Goal: Navigation & Orientation: Find specific page/section

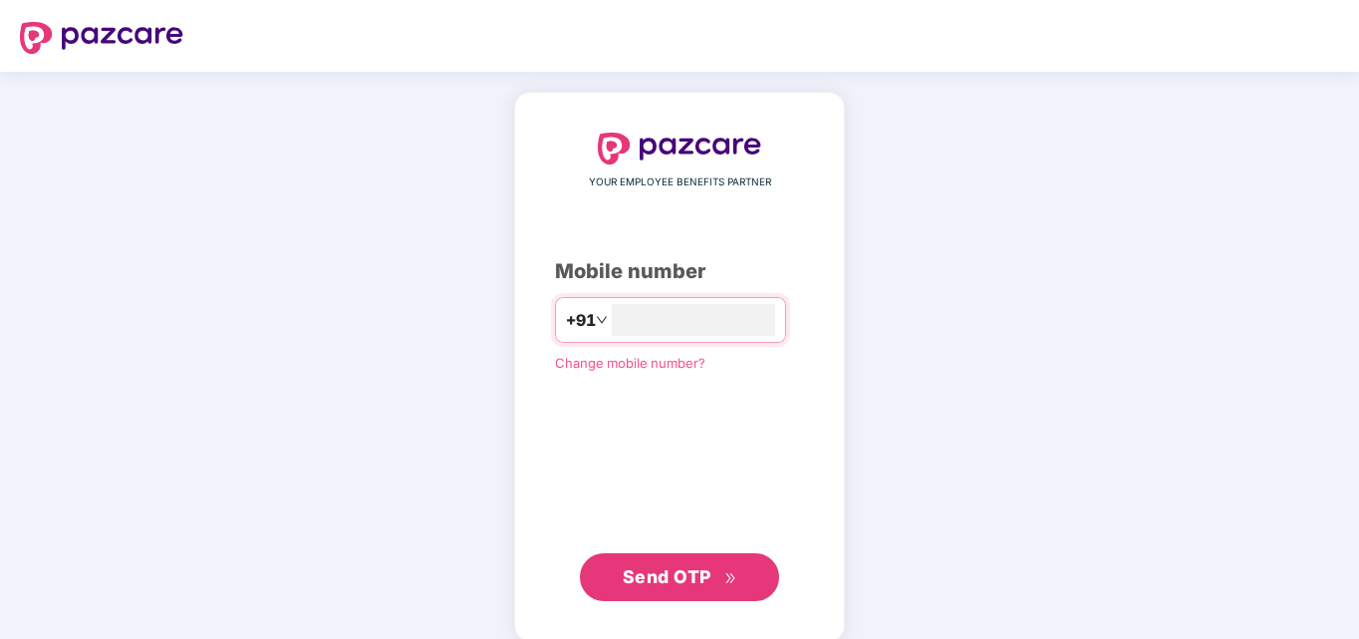
type input "**********"
click at [669, 580] on span "Send OTP" at bounding box center [667, 576] width 89 height 21
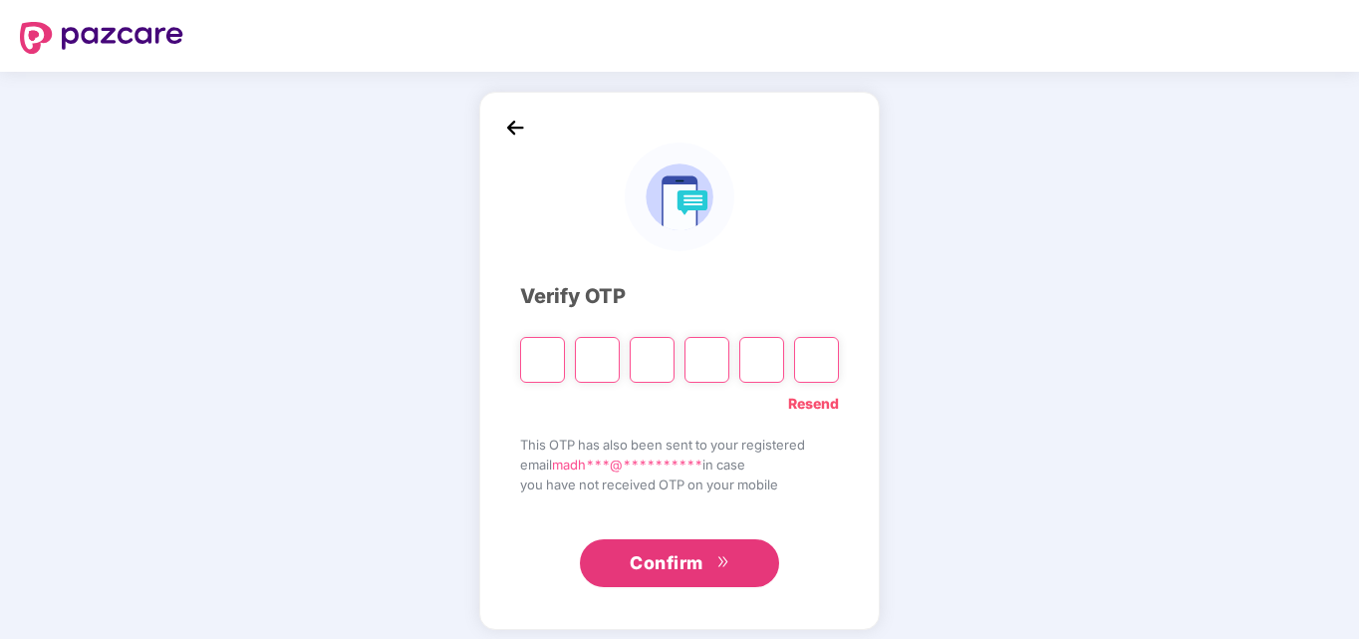
type input "*"
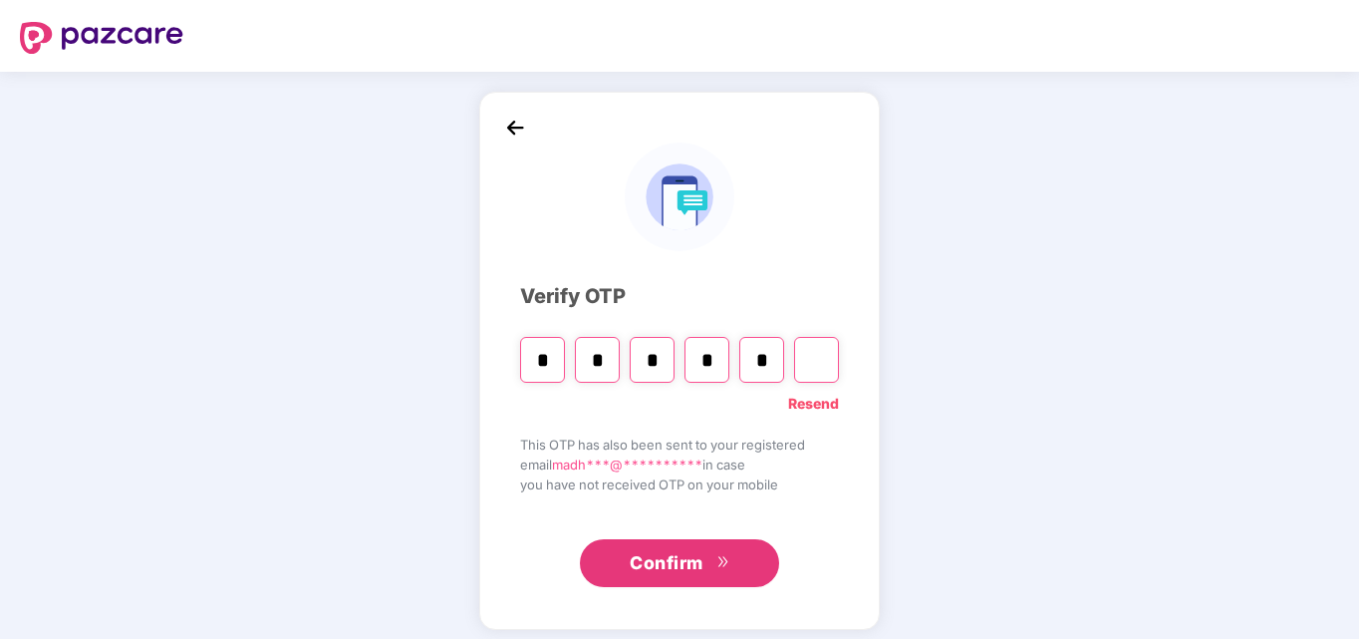
type input "*"
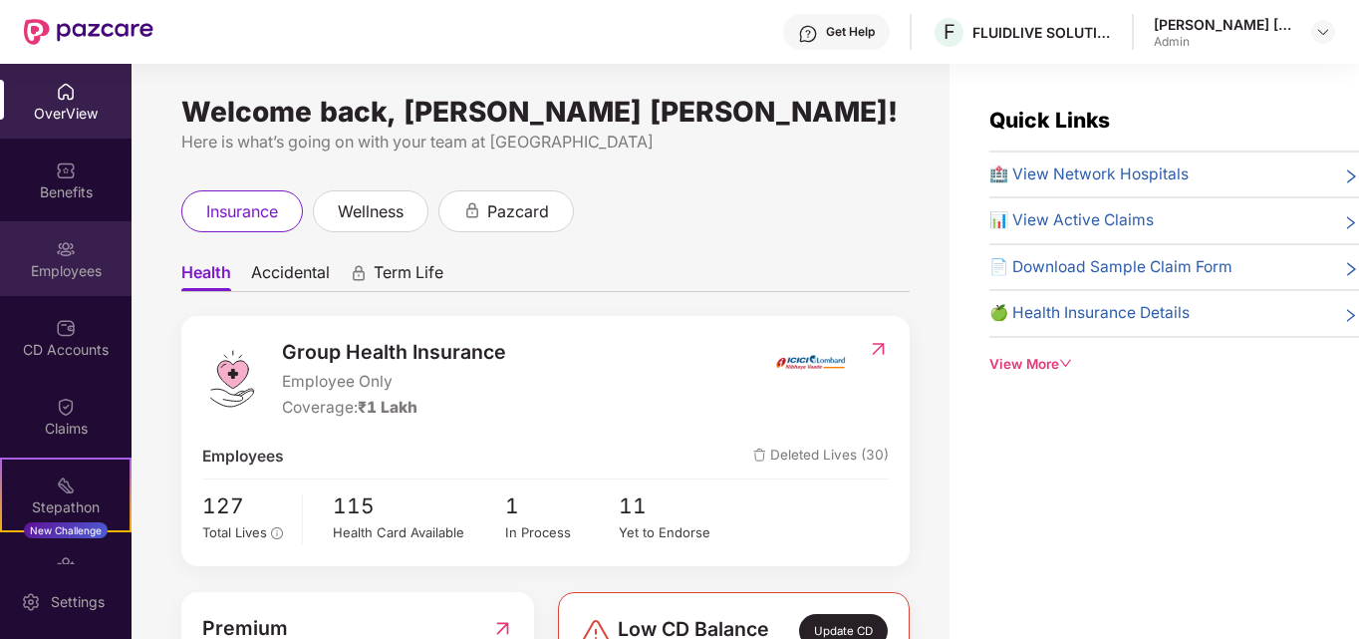
click at [72, 270] on div "Employees" at bounding box center [65, 271] width 131 height 20
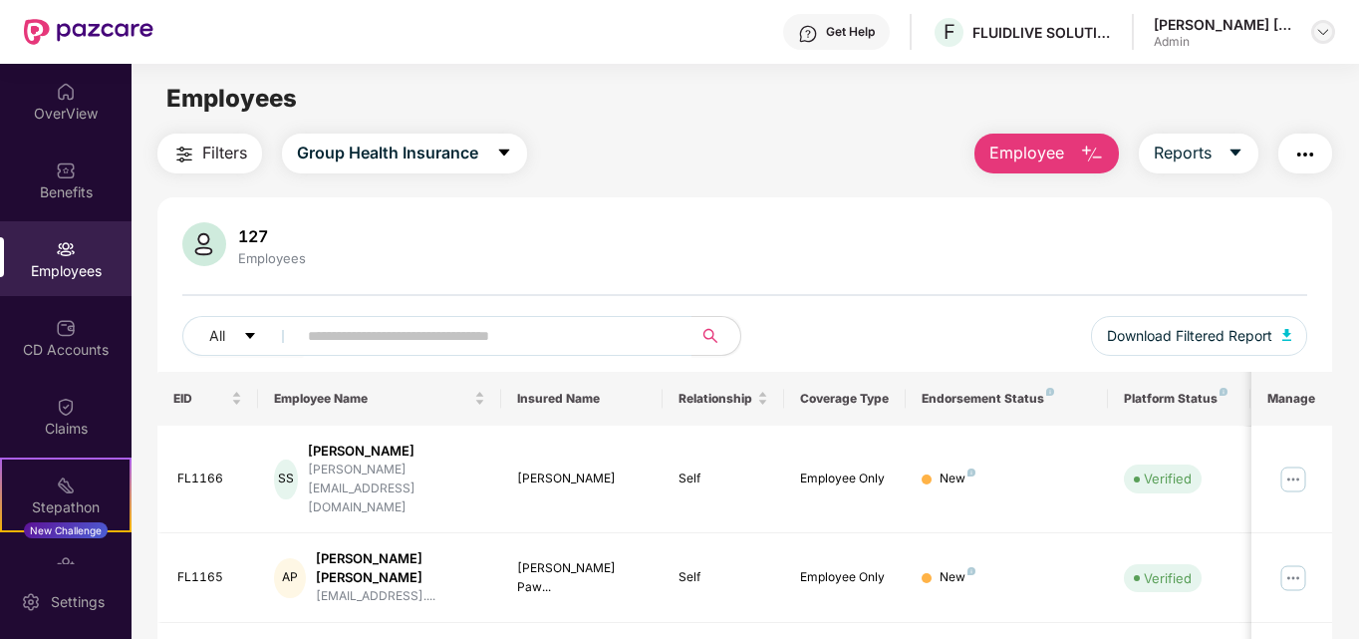
click at [1318, 35] on img at bounding box center [1323, 32] width 16 height 16
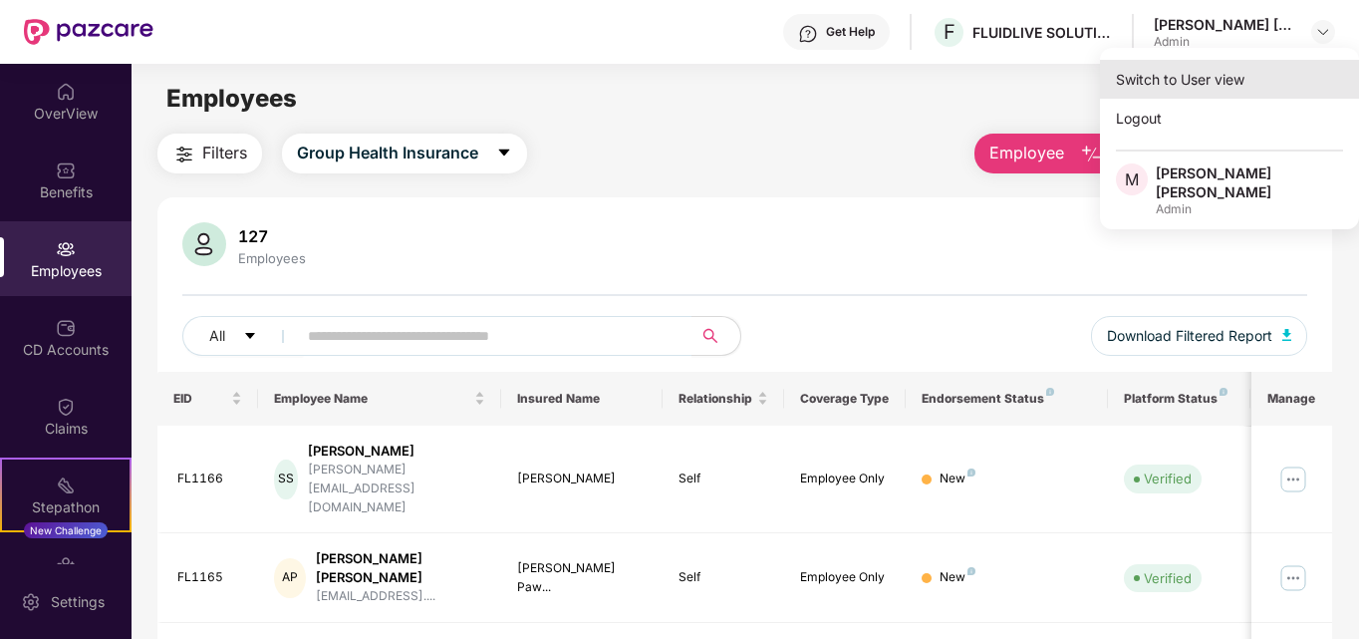
click at [1167, 89] on div "Switch to User view" at bounding box center [1229, 79] width 259 height 39
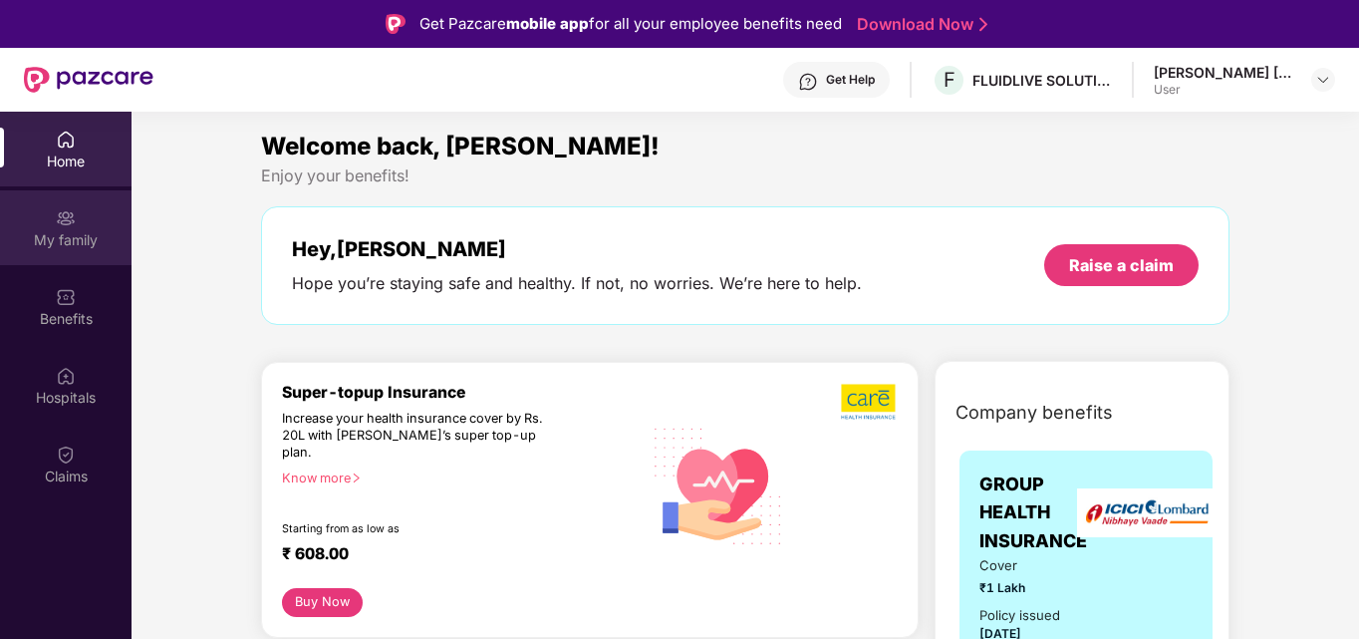
click at [82, 238] on div "My family" at bounding box center [65, 240] width 131 height 20
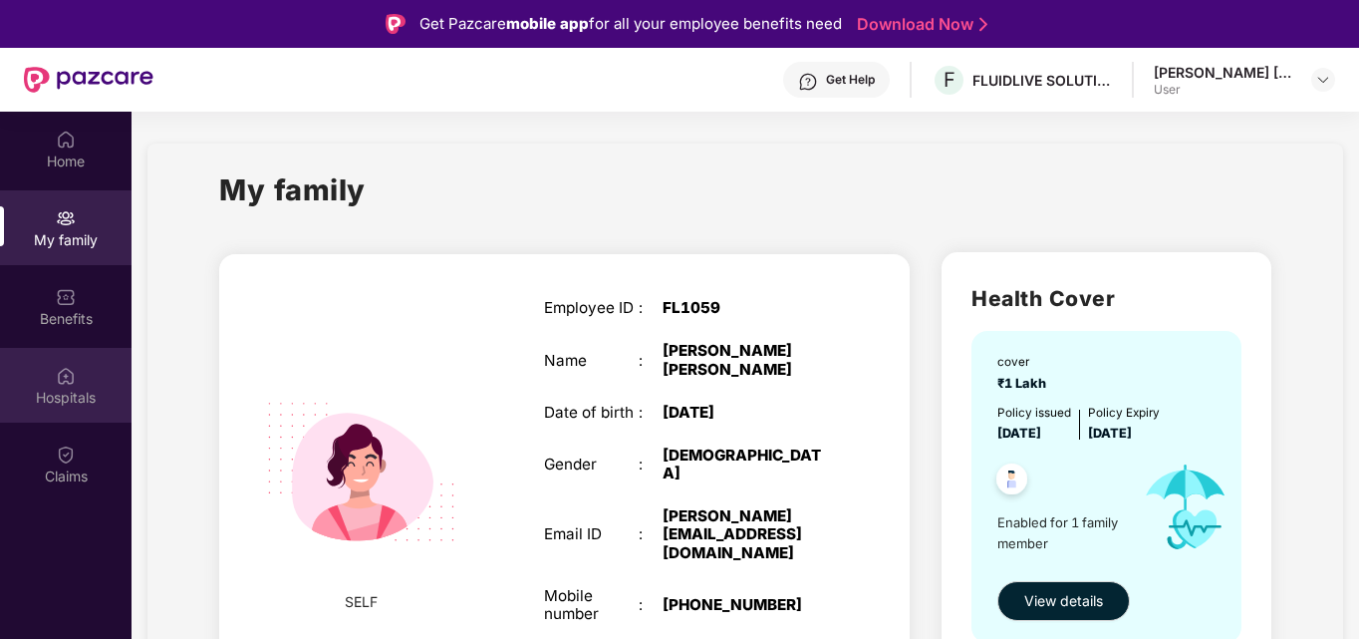
click at [71, 385] on img at bounding box center [66, 376] width 20 height 20
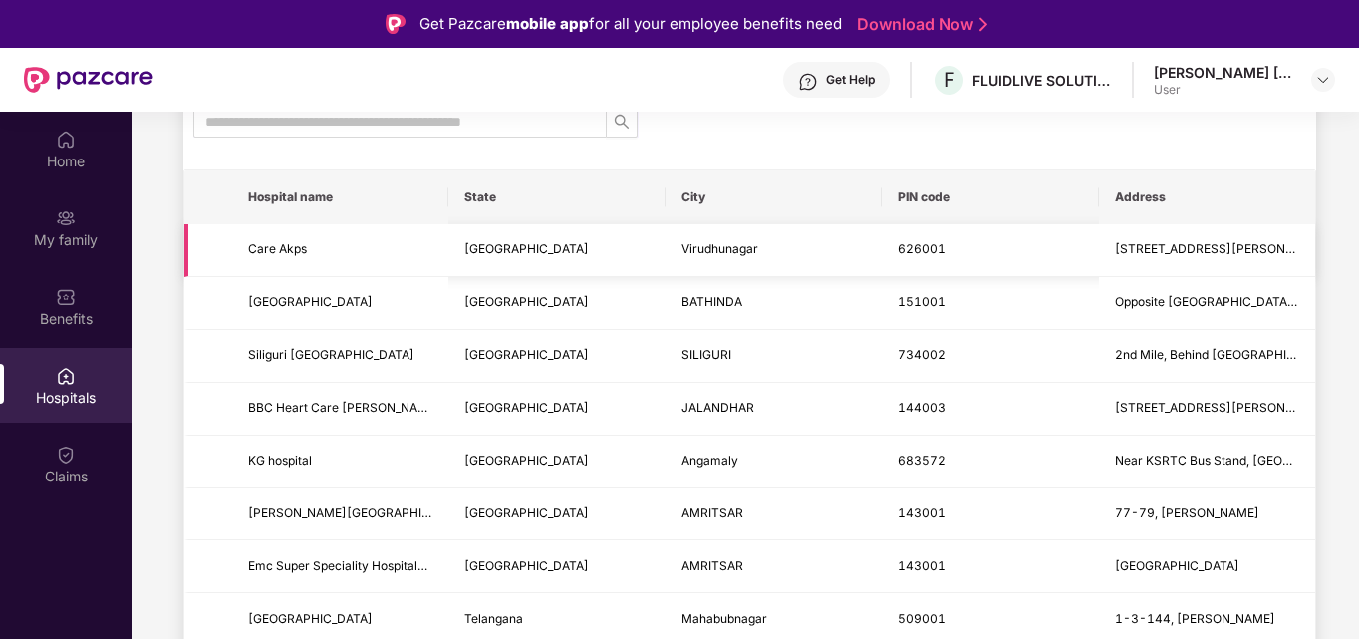
scroll to position [199, 0]
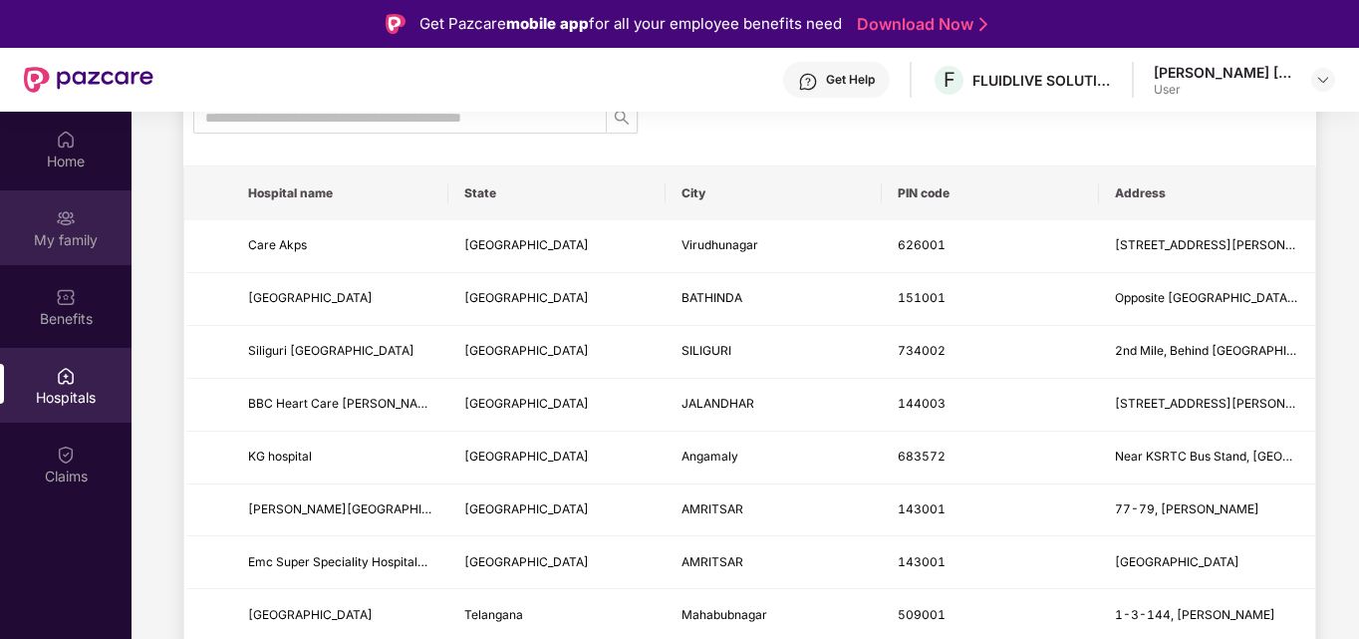
click at [55, 215] on div "My family" at bounding box center [65, 227] width 131 height 75
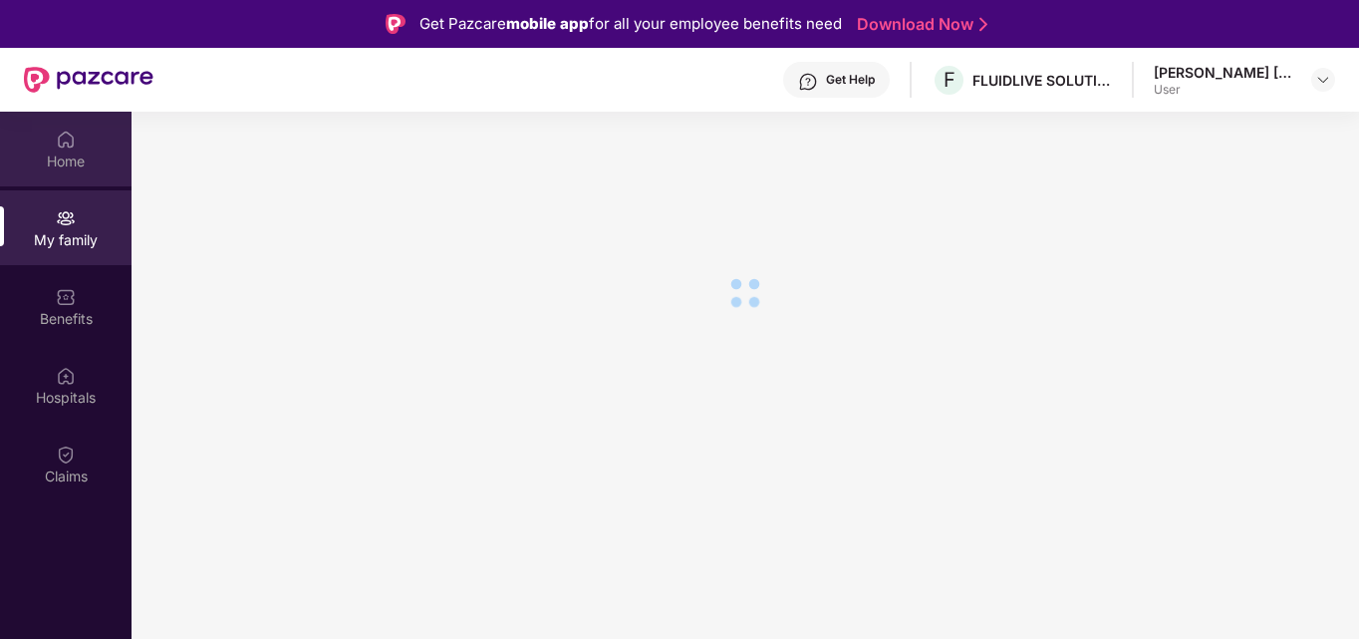
click at [52, 151] on div "Home" at bounding box center [65, 161] width 131 height 20
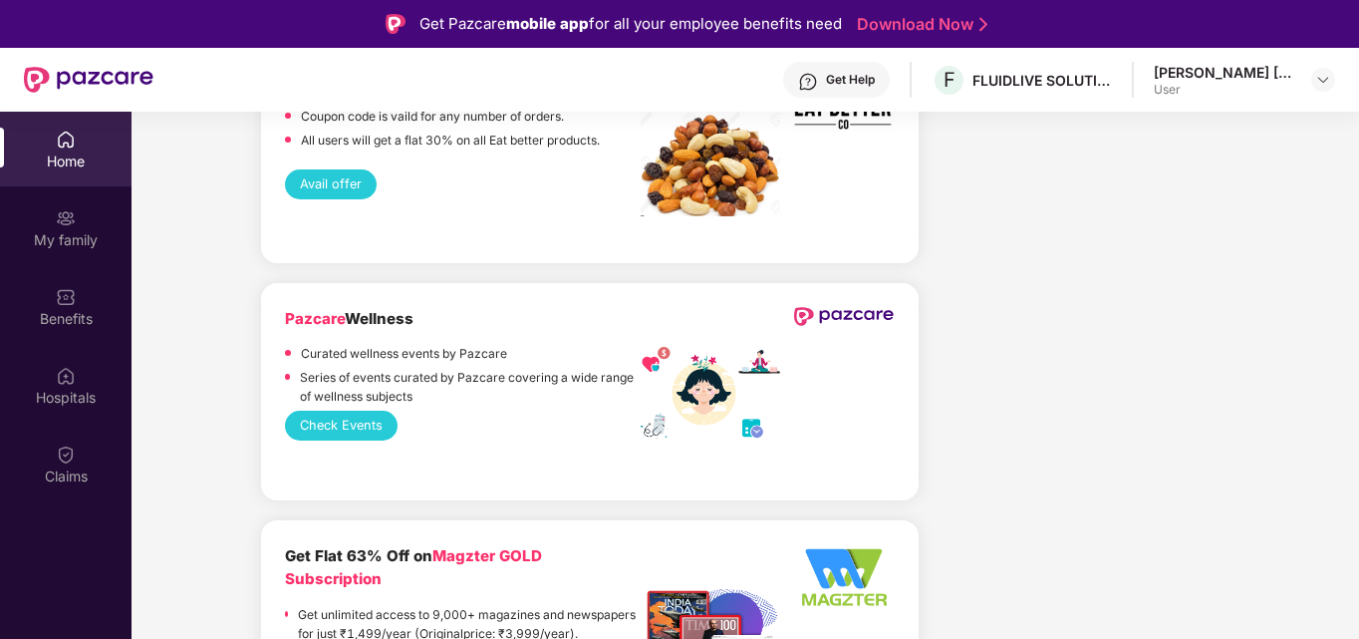
scroll to position [2291, 0]
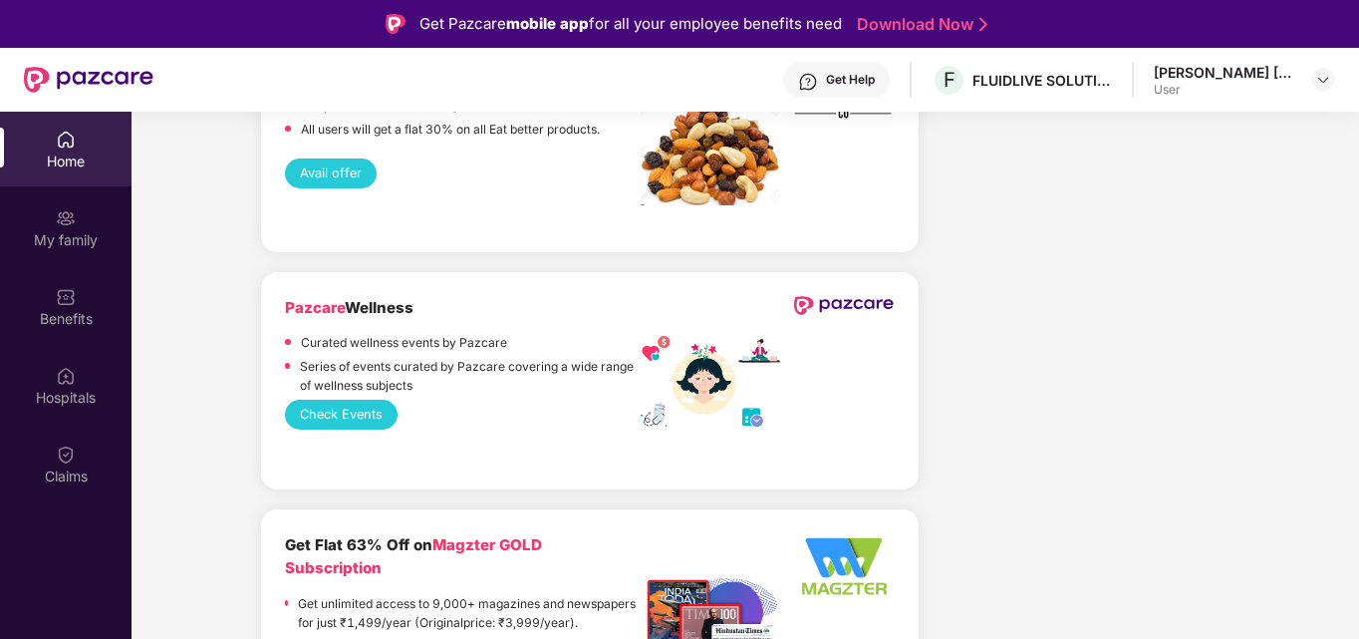
click at [356, 399] on button "Check Events" at bounding box center [341, 414] width 113 height 30
